Goal: Transaction & Acquisition: Book appointment/travel/reservation

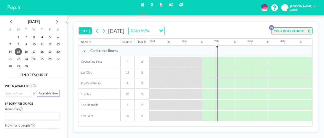
scroll to position [0, 408]
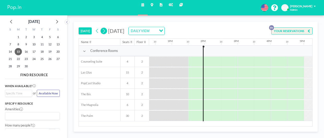
click at [105, 30] on icon at bounding box center [104, 31] width 4 height 6
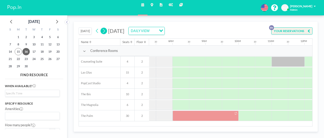
scroll to position [0, 251]
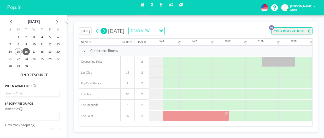
click at [105, 30] on icon at bounding box center [104, 31] width 4 height 6
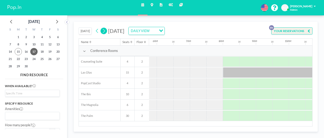
click at [105, 30] on icon at bounding box center [104, 31] width 4 height 6
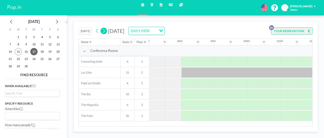
scroll to position [0, 0]
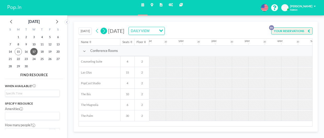
click at [105, 30] on icon at bounding box center [104, 31] width 4 height 6
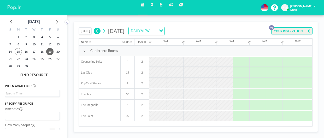
scroll to position [0, 235]
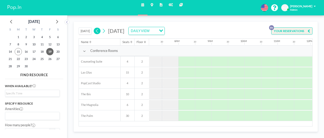
click at [98, 30] on icon at bounding box center [97, 31] width 2 height 4
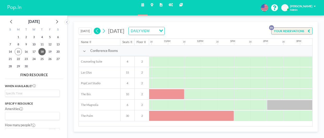
scroll to position [0, 348]
click at [283, 110] on div at bounding box center [314, 105] width 99 height 10
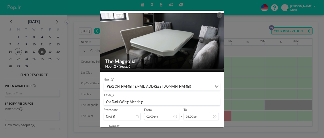
click at [282, 104] on div "The Magnolia Floor: 2 • Seats: 6 Host [PERSON_NAME] ([EMAIL_ADDRESS][DOMAIN_NAM…" at bounding box center [162, 69] width 324 height 138
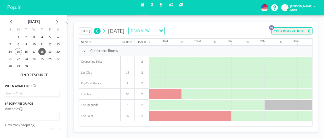
click at [287, 105] on div at bounding box center [314, 105] width 99 height 10
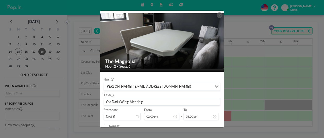
click at [222, 16] on button at bounding box center [220, 15] width 6 height 6
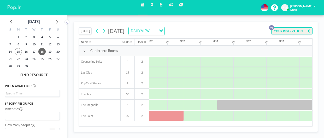
scroll to position [0, 396]
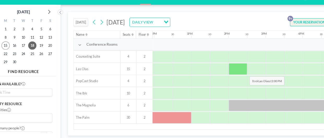
drag, startPoint x: 223, startPoint y: 104, endPoint x: 232, endPoint y: 75, distance: 30.3
click at [232, 75] on div "Conference Rooms Counseling Suite [GEOGRAPHIC_DATA] 15 2 PopCast Studio 4 2 The…" at bounding box center [115, 84] width 864 height 76
click at [232, 75] on div at bounding box center [225, 72] width 16 height 10
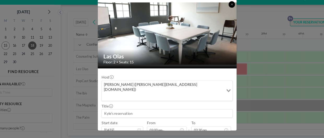
click at [219, 14] on button at bounding box center [220, 15] width 6 height 6
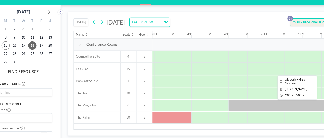
click at [226, 104] on div at bounding box center [266, 105] width 99 height 10
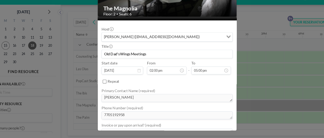
scroll to position [98, 0]
click at [233, 22] on div "The Magnolia Floor: 2 • Seats: 6 Host [PERSON_NAME] ([EMAIL_ADDRESS][DOMAIN_NAM…" at bounding box center [162, 69] width 324 height 138
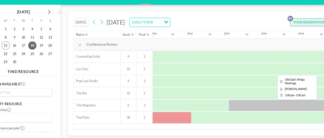
click at [224, 106] on div at bounding box center [266, 105] width 99 height 10
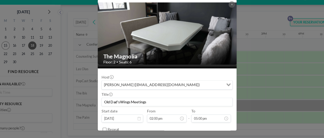
click at [242, 24] on div "The Magnolia Floor: 2 • Seats: 6 Host [PERSON_NAME] ([EMAIL_ADDRESS][DOMAIN_NAM…" at bounding box center [162, 69] width 324 height 138
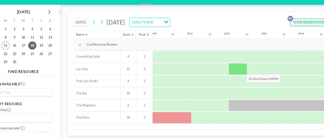
drag, startPoint x: 231, startPoint y: 105, endPoint x: 229, endPoint y: 73, distance: 32.0
click at [229, 73] on div "Conference Rooms Counseling Suite [GEOGRAPHIC_DATA] 15 2 PopCast Studio 4 2 The…" at bounding box center [115, 84] width 864 height 76
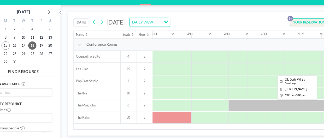
click at [224, 107] on div at bounding box center [266, 105] width 99 height 10
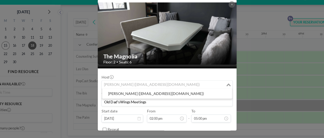
drag, startPoint x: 106, startPoint y: 86, endPoint x: 134, endPoint y: 85, distance: 28.2
click at [134, 85] on div "[PERSON_NAME] ([EMAIL_ADDRESS][DOMAIN_NAME])" at bounding box center [159, 86] width 110 height 7
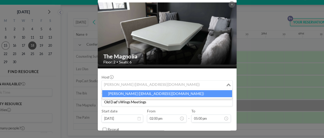
drag, startPoint x: 109, startPoint y: 94, endPoint x: 145, endPoint y: 93, distance: 36.1
click at [145, 93] on li "[PERSON_NAME] ([EMAIL_ADDRESS][DOMAIN_NAME])" at bounding box center [162, 95] width 116 height 6
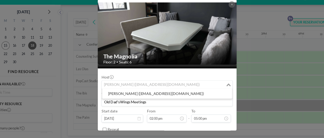
drag, startPoint x: 159, startPoint y: 86, endPoint x: 114, endPoint y: 96, distance: 46.4
click at [114, 96] on body "Schedule Maps Reports Admin panel Other sites English Polski 日本語 Española KO [P…" at bounding box center [162, 69] width 324 height 138
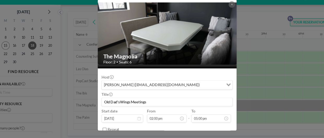
drag, startPoint x: 106, startPoint y: 102, endPoint x: 156, endPoint y: 101, distance: 50.2
click at [156, 101] on input "Old Dad's Wings Meetings" at bounding box center [162, 102] width 116 height 7
click at [251, 54] on div "The Magnolia Floor: 2 • Seats: 6 Host [PERSON_NAME] ([EMAIL_ADDRESS][DOMAIN_NAM…" at bounding box center [162, 69] width 324 height 138
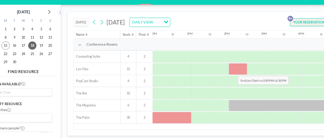
click at [221, 75] on div at bounding box center [225, 72] width 16 height 10
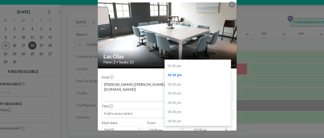
click at [189, 124] on input "02:30 pm" at bounding box center [201, 127] width 35 height 7
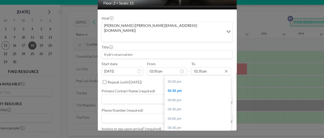
scroll to position [53, 0]
click at [190, 71] on input "02:30 pm" at bounding box center [201, 74] width 35 height 7
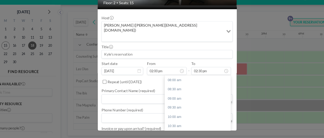
scroll to position [98, 0]
click at [172, 129] on div "05:00 pm" at bounding box center [189, 133] width 59 height 8
type input "05:00 pm"
click at [110, 56] on input at bounding box center [162, 59] width 116 height 7
paste input "Old Dad's Wings Meetings"
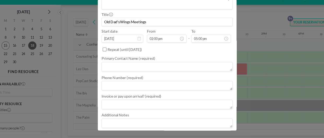
scroll to position [83, 0]
type input "Old Dad's Wings Meetings"
click at [231, 105] on div "Las Olas Floor: 2 • Seats: 15 Host [PERSON_NAME] ([PERSON_NAME][EMAIL_ADDRESS][…" at bounding box center [162, 69] width 324 height 138
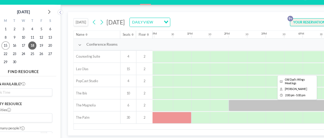
click at [231, 105] on div at bounding box center [266, 105] width 99 height 10
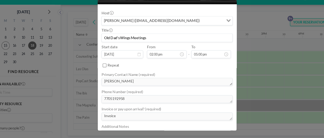
scroll to position [58, 0]
click at [270, 73] on div "The Magnolia Floor: 2 • Seats: 6 Host [PERSON_NAME] ([EMAIL_ADDRESS][DOMAIN_NAM…" at bounding box center [162, 69] width 324 height 138
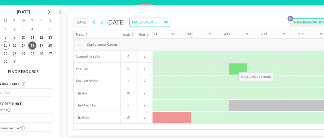
click at [222, 71] on div at bounding box center [225, 72] width 16 height 10
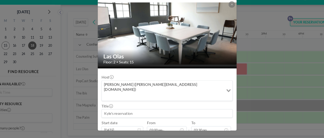
click at [133, 109] on input at bounding box center [162, 112] width 116 height 7
click at [118, 109] on input "Old Dads meeting" at bounding box center [162, 112] width 116 height 7
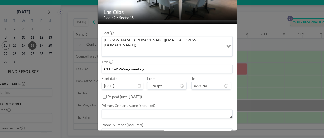
scroll to position [40, 0]
type input "Old Dad's Wings meeting"
click at [152, 84] on input "02:00 pm" at bounding box center [161, 87] width 35 height 7
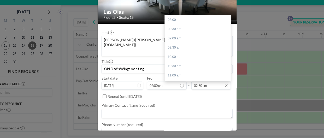
scroll to position [98, 0]
click at [190, 84] on input "02:30 pm" at bounding box center [201, 87] width 35 height 7
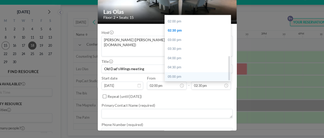
click at [169, 76] on div "05:00 pm" at bounding box center [189, 80] width 59 height 8
type input "05:00 pm"
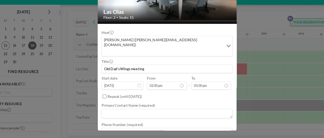
click at [130, 125] on textarea at bounding box center [162, 129] width 117 height 8
paste textarea "7705192958"
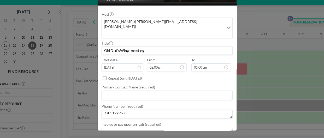
scroll to position [82, 0]
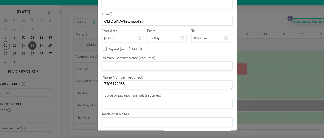
type textarea "7705192958"
click at [132, 99] on textarea at bounding box center [162, 103] width 117 height 8
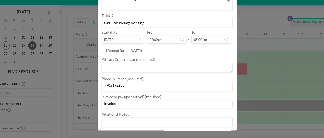
type textarea "Invoice"
click at [111, 67] on textarea at bounding box center [162, 71] width 117 height 8
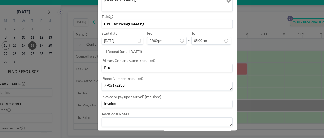
scroll to position [79, 0]
type textarea "[PERSON_NAME]"
click at [212, 128] on button "BOOK NOW" at bounding box center [210, 131] width 21 height 7
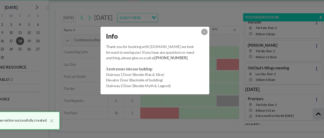
scroll to position [44, 0]
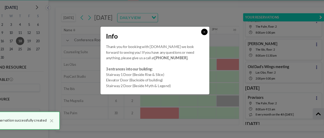
click at [204, 44] on button at bounding box center [206, 44] width 6 height 6
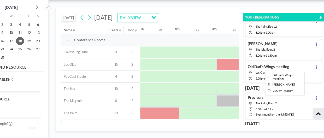
click at [226, 107] on div at bounding box center [266, 105] width 99 height 10
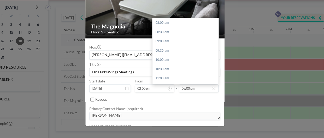
scroll to position [98, 0]
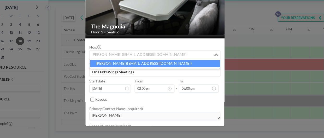
drag, startPoint x: 105, startPoint y: 65, endPoint x: 139, endPoint y: 72, distance: 34.3
click at [139, 72] on body "Schedule Maps Reports Admin panel Other sites English Polski 日本語 Española KO [P…" at bounding box center [162, 69] width 324 height 138
click at [234, 116] on div "The Magnolia Floor: 2 • Seats: 6 Host [PERSON_NAME] ([EMAIL_ADDRESS][DOMAIN_NAM…" at bounding box center [162, 69] width 324 height 138
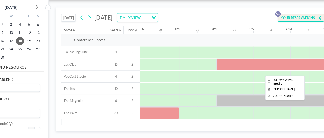
click at [230, 71] on div at bounding box center [266, 72] width 99 height 10
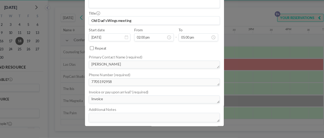
scroll to position [79, 0]
click at [263, 61] on div "Las Olas Floor: 2 • Seats: 15 Host [PERSON_NAME] ([PERSON_NAME][EMAIL_ADDRESS][…" at bounding box center [162, 69] width 324 height 138
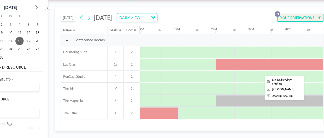
click at [258, 69] on div at bounding box center [266, 72] width 99 height 10
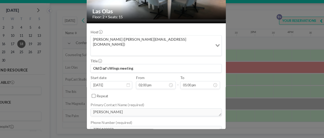
scroll to position [38, 0]
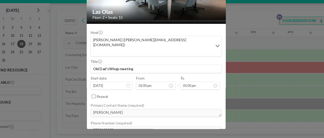
click at [215, 50] on div "Loading..." at bounding box center [216, 53] width 8 height 17
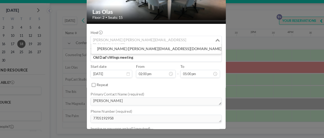
click at [109, 48] on input "Search for option" at bounding box center [159, 48] width 109 height 5
paste input "7705192958"
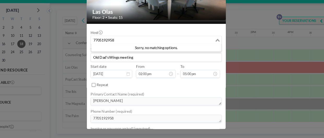
click at [213, 47] on input "7705192958" at bounding box center [159, 48] width 109 height 5
type input "7705192958"
click at [179, 96] on div "Primary Contact Name (required) [PERSON_NAME]" at bounding box center [162, 100] width 117 height 13
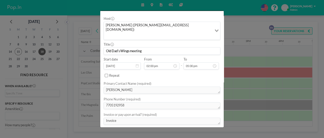
scroll to position [53, 0]
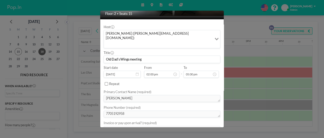
click at [158, 56] on input "Old Dad's Wings meeting" at bounding box center [162, 59] width 116 height 7
paste input "7705192958"
type input "Old Dad's Wings meeting"
click at [243, 24] on div "Las Olas Floor: 2 • Seats: 15 Host [PERSON_NAME] ([PERSON_NAME][EMAIL_ADDRESS][…" at bounding box center [162, 69] width 324 height 138
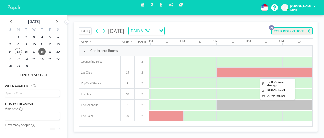
click at [228, 105] on div at bounding box center [266, 105] width 99 height 10
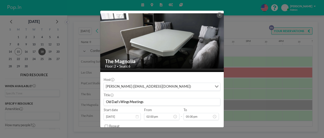
scroll to position [98, 0]
click at [231, 74] on div "The Magnolia Floor: 2 • Seats: 6 Host [PERSON_NAME] ([EMAIL_ADDRESS][DOMAIN_NAM…" at bounding box center [162, 69] width 324 height 138
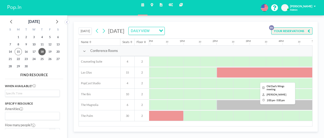
click at [231, 74] on div at bounding box center [266, 72] width 99 height 10
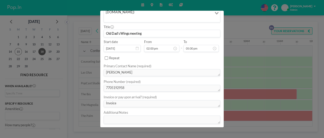
scroll to position [0, 235]
click at [247, 60] on div "Las Olas Floor: 2 • Seats: 15 Host [PERSON_NAME] ([PERSON_NAME][EMAIL_ADDRESS][…" at bounding box center [162, 69] width 324 height 138
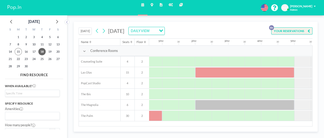
scroll to position [0, 418]
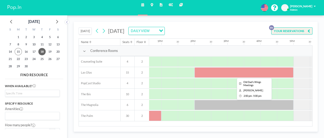
click at [219, 104] on div at bounding box center [244, 105] width 99 height 10
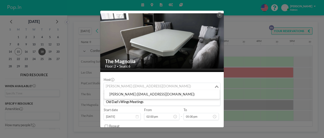
drag, startPoint x: 106, startPoint y: 87, endPoint x: 117, endPoint y: 88, distance: 11.3
click at [117, 88] on div "[PERSON_NAME] ([EMAIL_ADDRESS][DOMAIN_NAME])" at bounding box center [159, 86] width 110 height 7
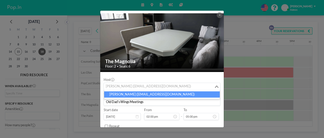
drag, startPoint x: 109, startPoint y: 94, endPoint x: 142, endPoint y: 94, distance: 33.5
click at [142, 94] on li "[PERSON_NAME] ([EMAIL_ADDRESS][DOMAIN_NAME])" at bounding box center [162, 95] width 116 height 6
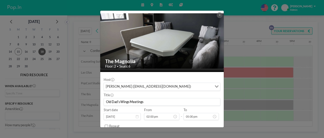
click at [127, 87] on div "[PERSON_NAME] ([EMAIL_ADDRESS][DOMAIN_NAME])" at bounding box center [158, 86] width 108 height 7
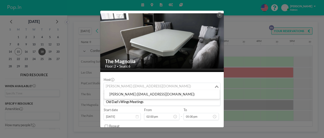
click at [127, 87] on input "Search for option" at bounding box center [159, 86] width 109 height 5
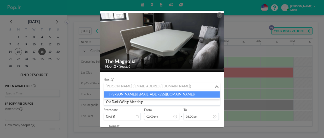
click at [125, 96] on li "[PERSON_NAME] ([EMAIL_ADDRESS][DOMAIN_NAME])" at bounding box center [162, 95] width 116 height 6
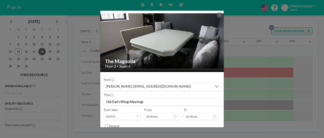
click at [125, 96] on div "Title Old Dad's Wings Meetings" at bounding box center [162, 99] width 117 height 13
click at [126, 85] on div "[PERSON_NAME] ([EMAIL_ADDRESS][DOMAIN_NAME])" at bounding box center [159, 86] width 110 height 7
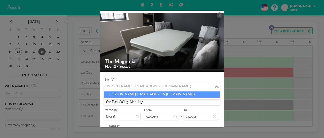
click at [109, 94] on li "[PERSON_NAME] ([EMAIL_ADDRESS][DOMAIN_NAME])" at bounding box center [162, 95] width 116 height 6
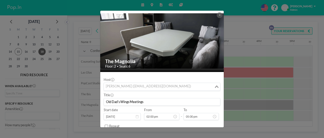
click at [112, 87] on div "[PERSON_NAME] ([EMAIL_ADDRESS][DOMAIN_NAME])" at bounding box center [159, 86] width 110 height 7
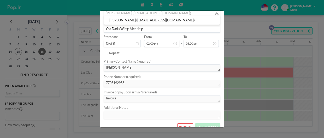
scroll to position [75, 0]
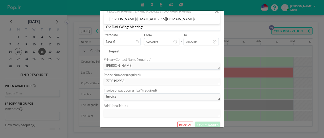
click at [262, 84] on div "The Magnolia Floor: 2 • Seats: 6 Host [PERSON_NAME] ([EMAIL_ADDRESS][DOMAIN_NAM…" at bounding box center [162, 69] width 324 height 138
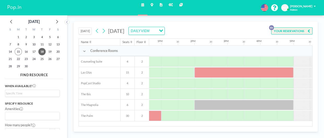
click at [239, 109] on div at bounding box center [244, 105] width 99 height 10
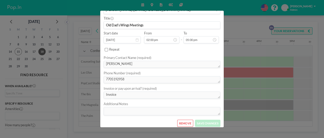
scroll to position [79, 0]
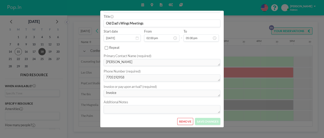
click at [182, 119] on button "REMOVE" at bounding box center [186, 121] width 16 height 7
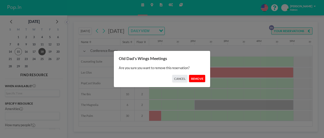
click at [200, 80] on button "REMOVE" at bounding box center [197, 78] width 16 height 7
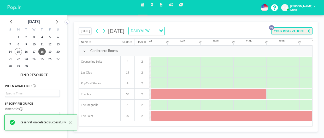
scroll to position [0, 262]
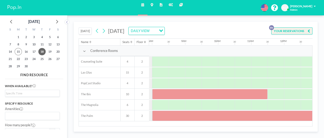
click at [87, 30] on button "[DATE]" at bounding box center [85, 30] width 13 height 7
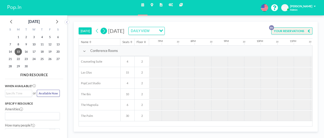
scroll to position [0, 625]
click at [103, 31] on icon at bounding box center [104, 31] width 4 height 6
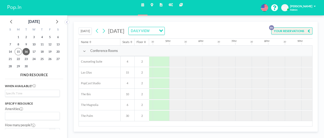
scroll to position [0, 559]
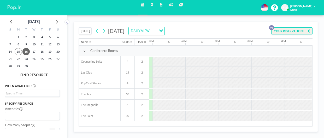
click at [104, 32] on icon at bounding box center [104, 31] width 2 height 4
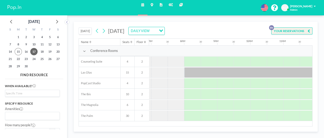
scroll to position [0, 235]
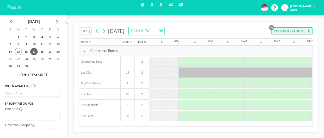
click at [202, 73] on div at bounding box center [328, 72] width 298 height 10
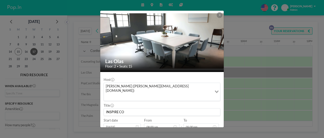
click at [219, 13] on button at bounding box center [220, 15] width 6 height 6
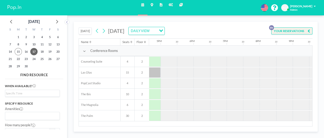
scroll to position [0, 551]
click at [106, 33] on button at bounding box center [104, 31] width 7 height 7
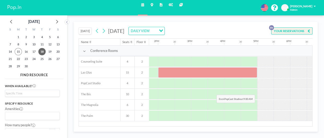
scroll to position [0, 454]
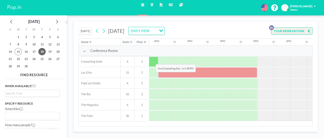
click at [152, 60] on div at bounding box center [150, 62] width 16 height 10
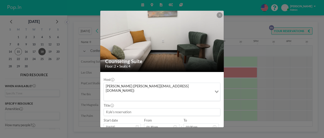
click at [111, 109] on input at bounding box center [162, 112] width 116 height 7
paste input "[EMAIL_ADDRESS][DOMAIN_NAME] [EMAIL_ADDRESS][DOMAIN_NAME]"
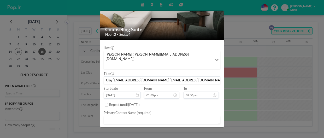
scroll to position [33, 0]
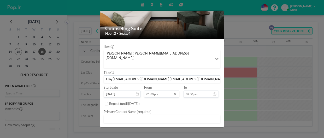
type input "Clay [EMAIL_ADDRESS][DOMAIN_NAME] [EMAIL_ADDRESS][DOMAIN_NAME]"
click at [158, 91] on input "01:30 pm" at bounding box center [161, 94] width 35 height 7
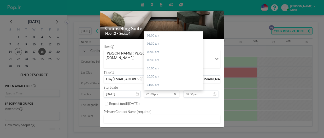
scroll to position [90, 0]
click at [154, 40] on div "02:00 pm" at bounding box center [174, 44] width 59 height 8
type input "02:00 pm"
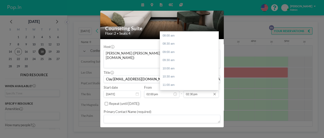
scroll to position [98, 0]
click at [189, 91] on input "02:30 pm" at bounding box center [201, 94] width 35 height 7
click at [169, 49] on div "03:00 pm" at bounding box center [189, 53] width 59 height 8
type input "03:00 pm"
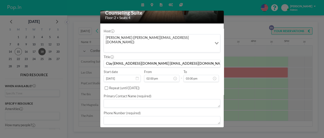
scroll to position [49, 0]
click at [119, 99] on textarea at bounding box center [162, 103] width 117 height 8
paste textarea "[EMAIL_ADDRESS][DOMAIN_NAME] [EMAIL_ADDRESS][DOMAIN_NAME]"
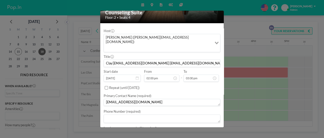
type textarea "[EMAIL_ADDRESS][DOMAIN_NAME]"
click at [132, 132] on textarea at bounding box center [162, 136] width 117 height 8
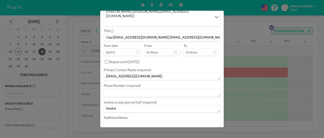
scroll to position [80, 0]
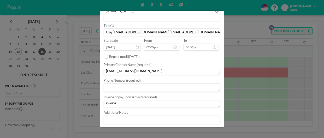
type textarea "invoice"
click at [210, 128] on button "BOOK NOW" at bounding box center [210, 131] width 21 height 7
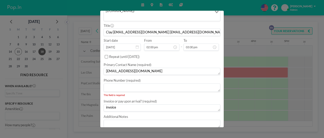
click at [110, 84] on textarea at bounding box center [162, 88] width 117 height 8
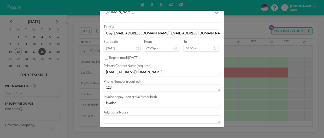
scroll to position [79, 0]
type textarea "1232343456"
click at [207, 128] on button "BOOK NOW" at bounding box center [210, 131] width 21 height 7
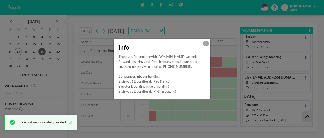
scroll to position [65, 0]
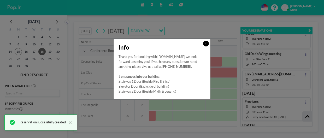
click at [208, 45] on button at bounding box center [206, 44] width 6 height 6
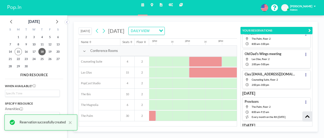
click at [281, 20] on div "[DATE] [DATE] DAILY VIEW Loading... Name Seats Floor 12AM 30 1AM 30 2AM 30 3AM …" at bounding box center [195, 76] width 257 height 123
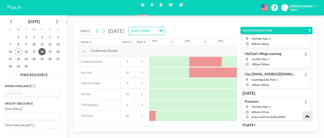
click at [223, 5] on div "Schedule Maps Reports Admin panel Other sites English Polski 日本語 Española KO [P…" at bounding box center [162, 7] width 324 height 15
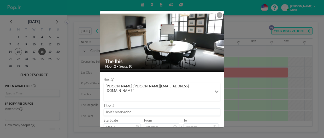
click at [220, 15] on icon at bounding box center [220, 15] width 2 height 2
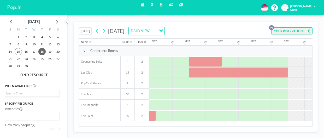
click at [202, 64] on div at bounding box center [205, 62] width 33 height 10
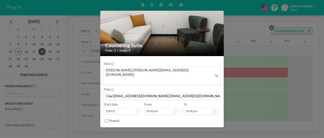
scroll to position [16, 0]
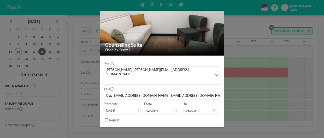
click at [244, 29] on div "Counseling Suite Floor: 2 • Seats: 4 Host [PERSON_NAME] ([PERSON_NAME][EMAIL_AD…" at bounding box center [162, 69] width 324 height 138
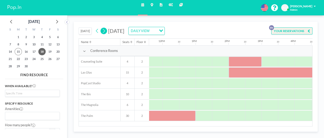
scroll to position [0, 381]
click at [105, 33] on icon at bounding box center [104, 31] width 4 height 6
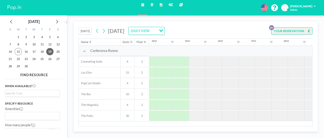
scroll to position [0, 524]
